Goal: Information Seeking & Learning: Learn about a topic

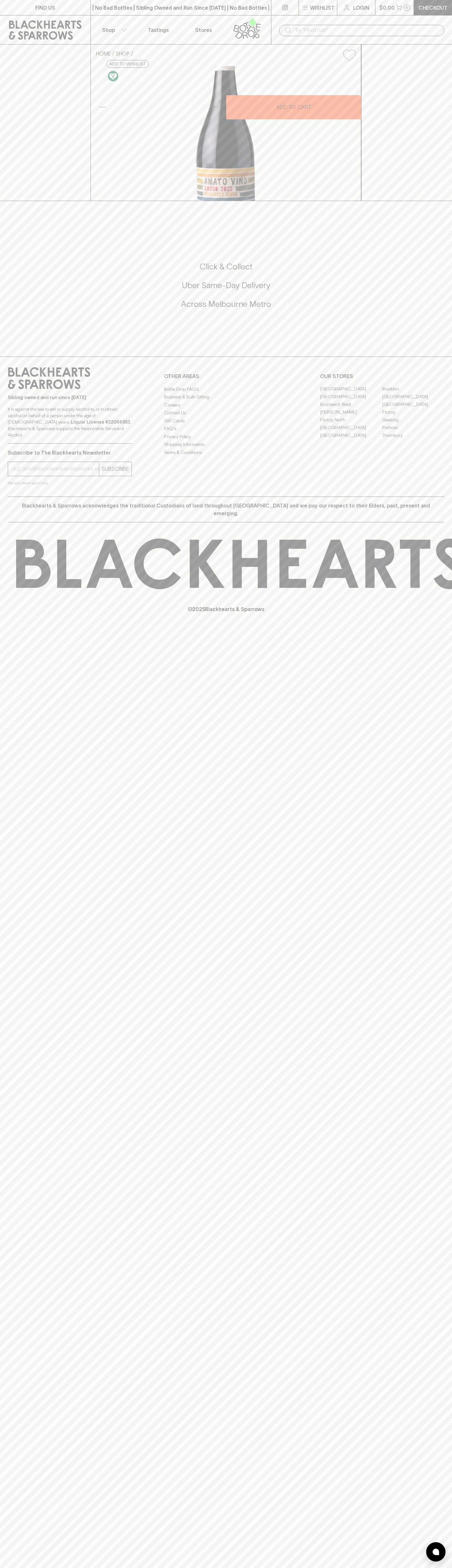
click at [163, 27] on p "Tastings" at bounding box center [158, 30] width 21 height 8
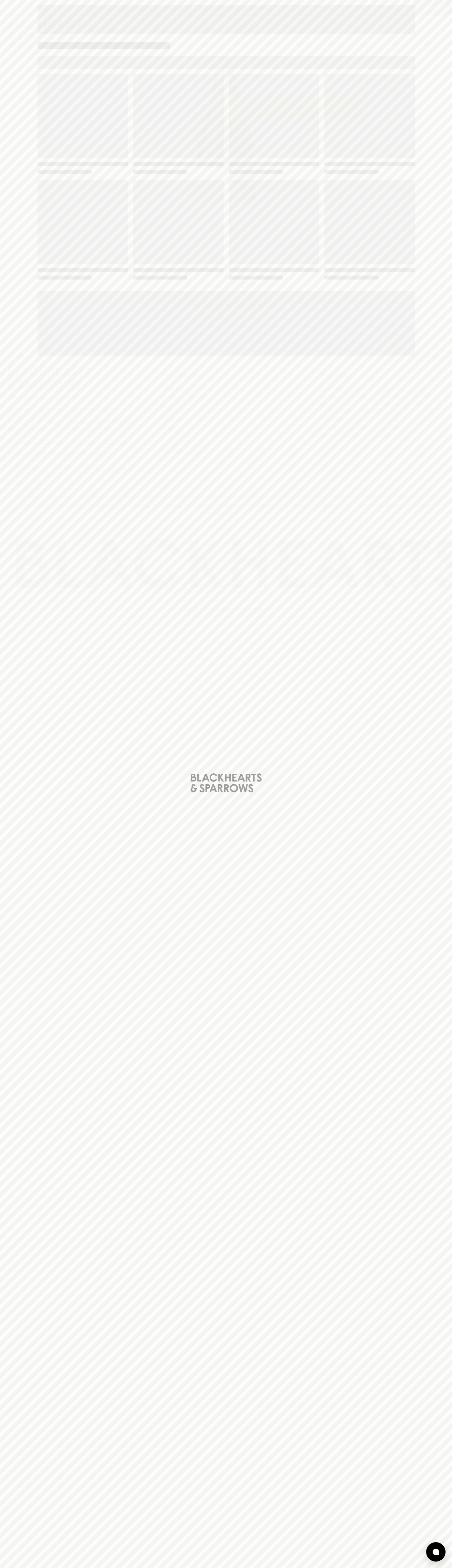
click at [17, 1567] on html "FIND US | No Bad Bottles | Sibling Owned and Run Since 2006 | No Bad Bottles | …" at bounding box center [226, 784] width 452 height 1568
click at [7, 1190] on div "Loading" at bounding box center [226, 784] width 452 height 1568
